Goal: Transaction & Acquisition: Purchase product/service

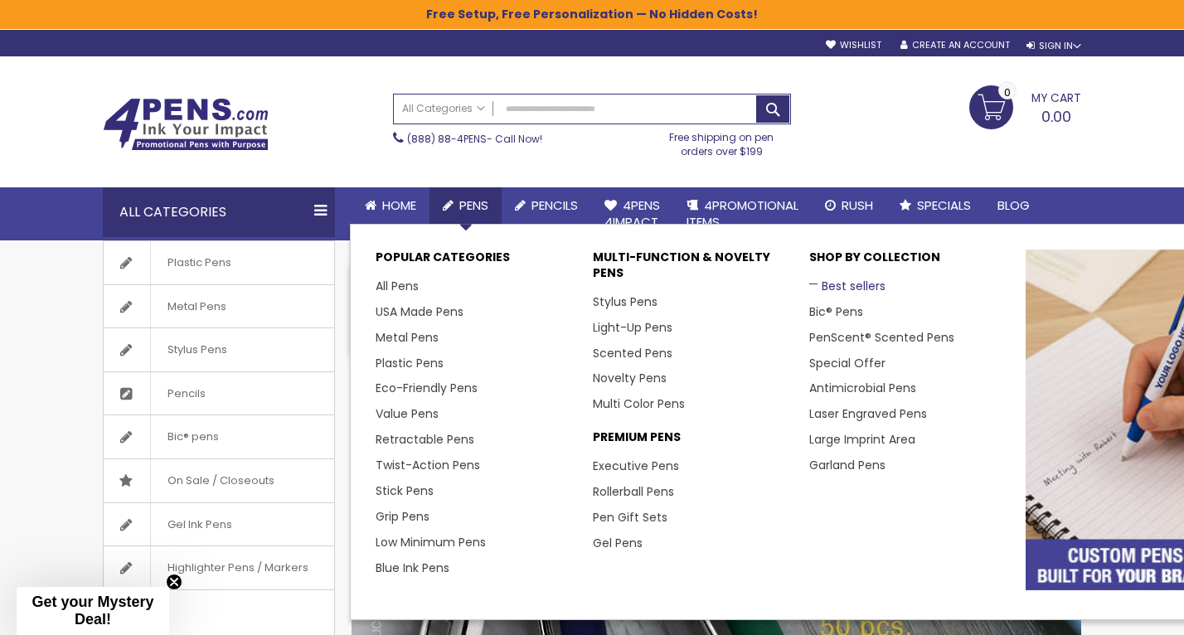
click at [844, 288] on link "Best sellers" at bounding box center [847, 286] width 76 height 17
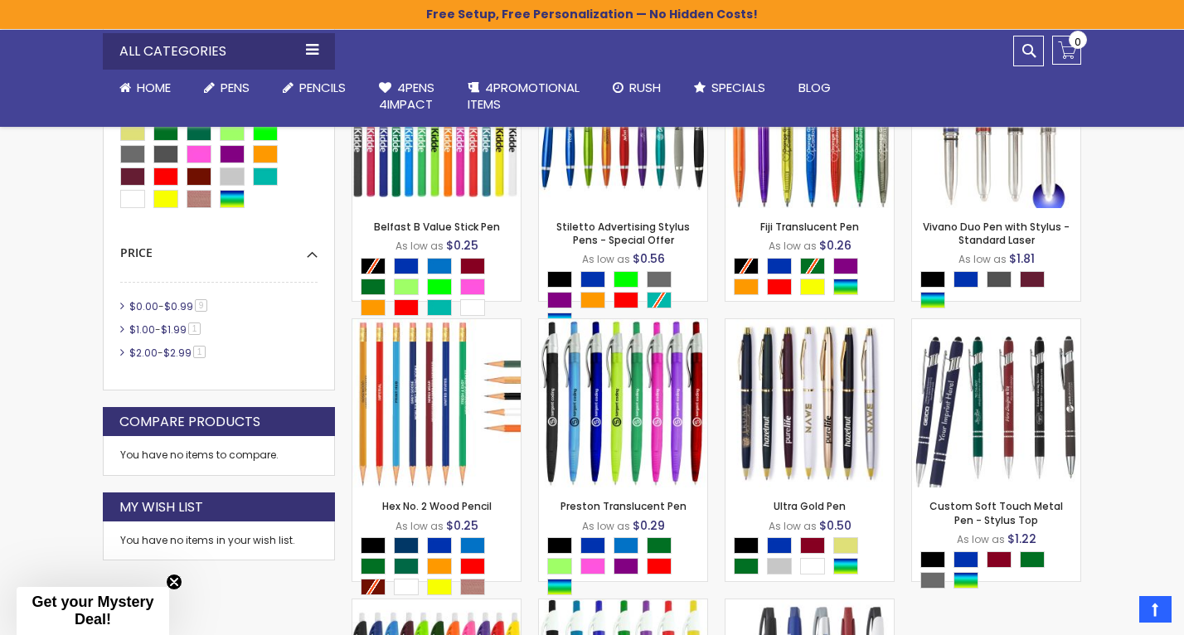
scroll to position [385, 0]
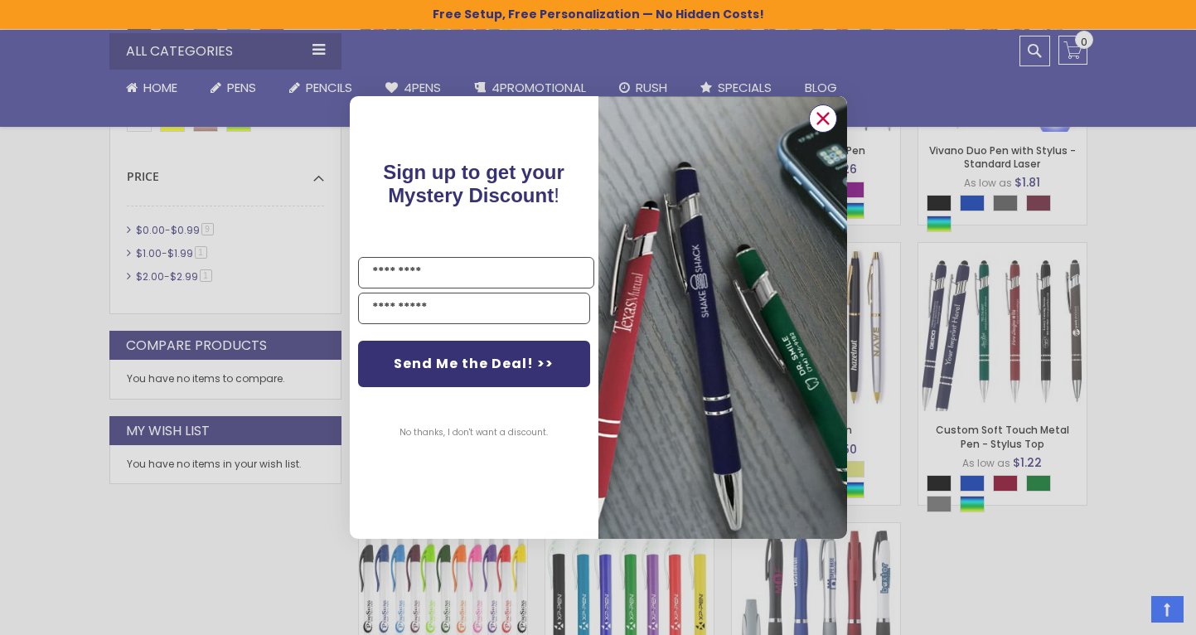
click at [819, 122] on icon "Close dialog" at bounding box center [822, 119] width 11 height 11
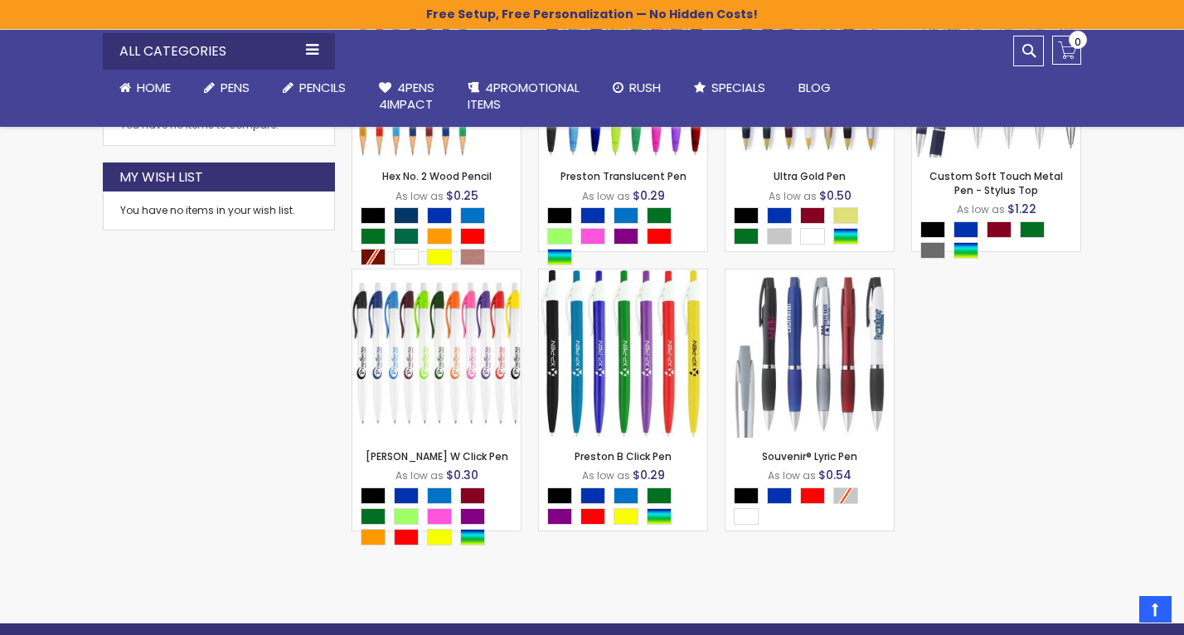
scroll to position [648, 0]
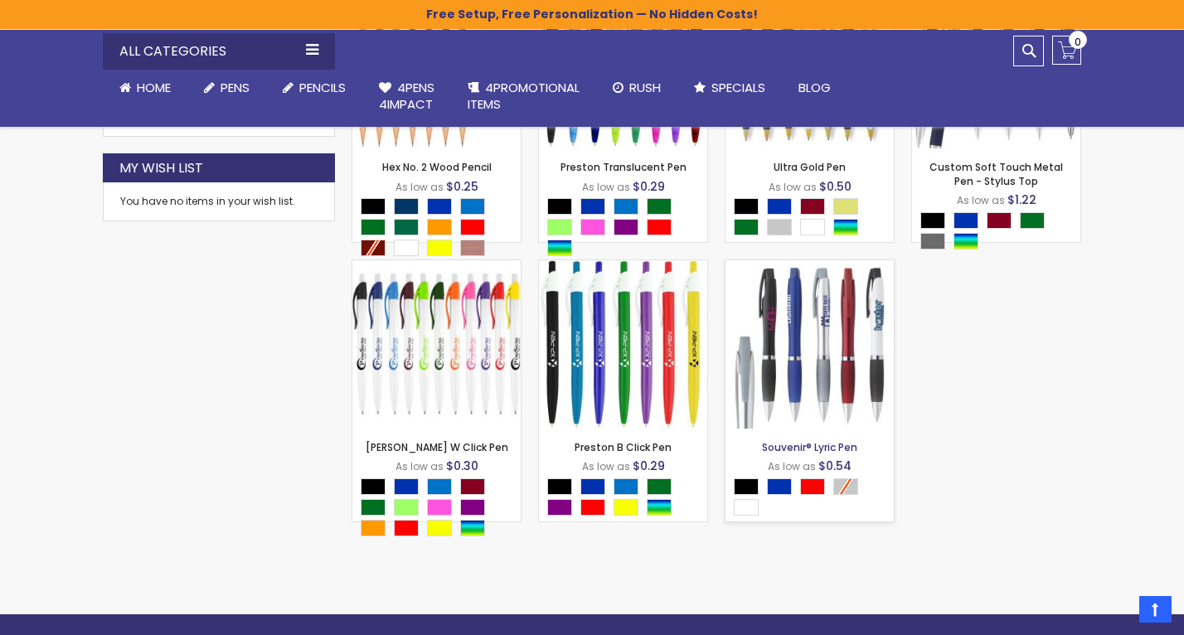
click at [797, 450] on link "Souvenir® Lyric Pen" at bounding box center [809, 447] width 95 height 14
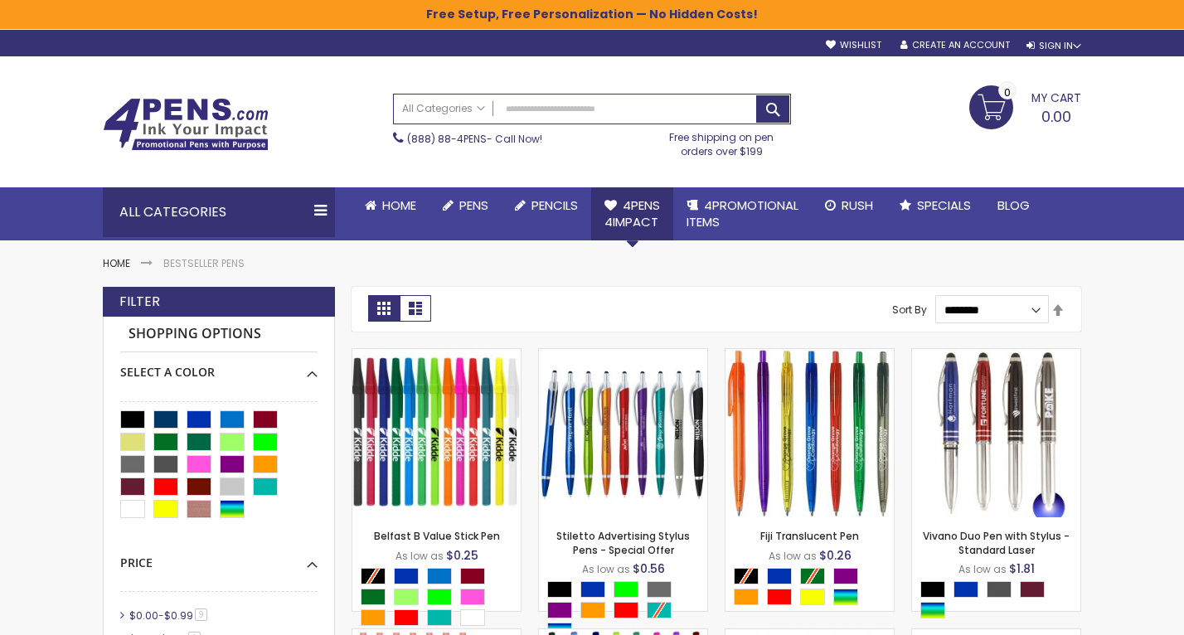
scroll to position [0, 0]
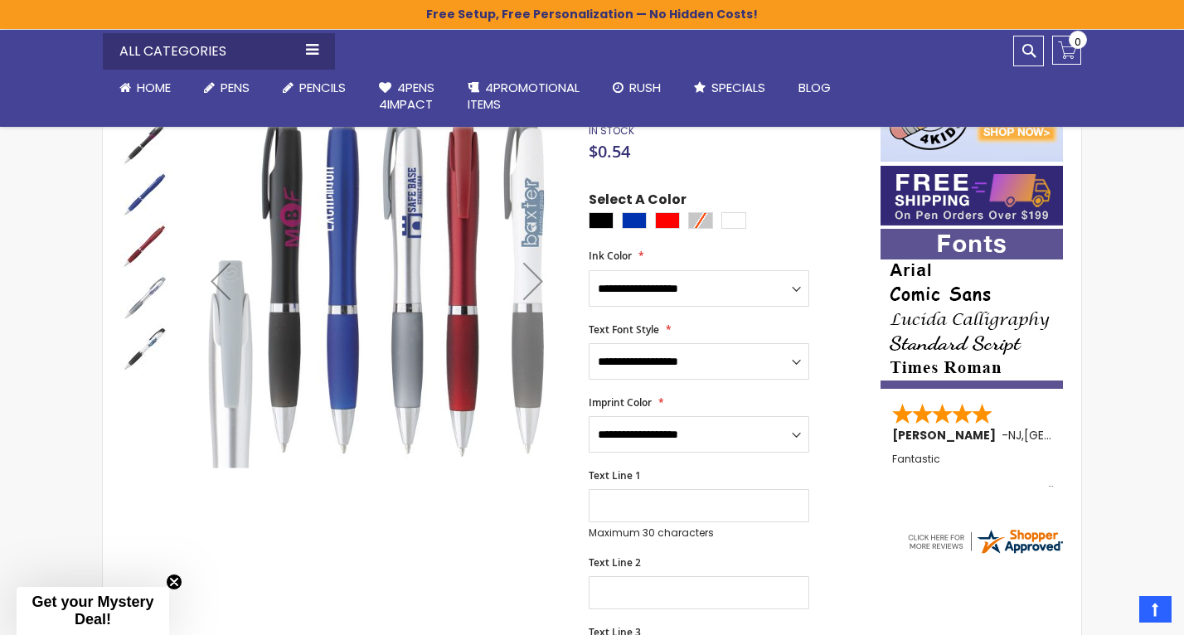
scroll to position [203, 0]
